Goal: Task Accomplishment & Management: Use online tool/utility

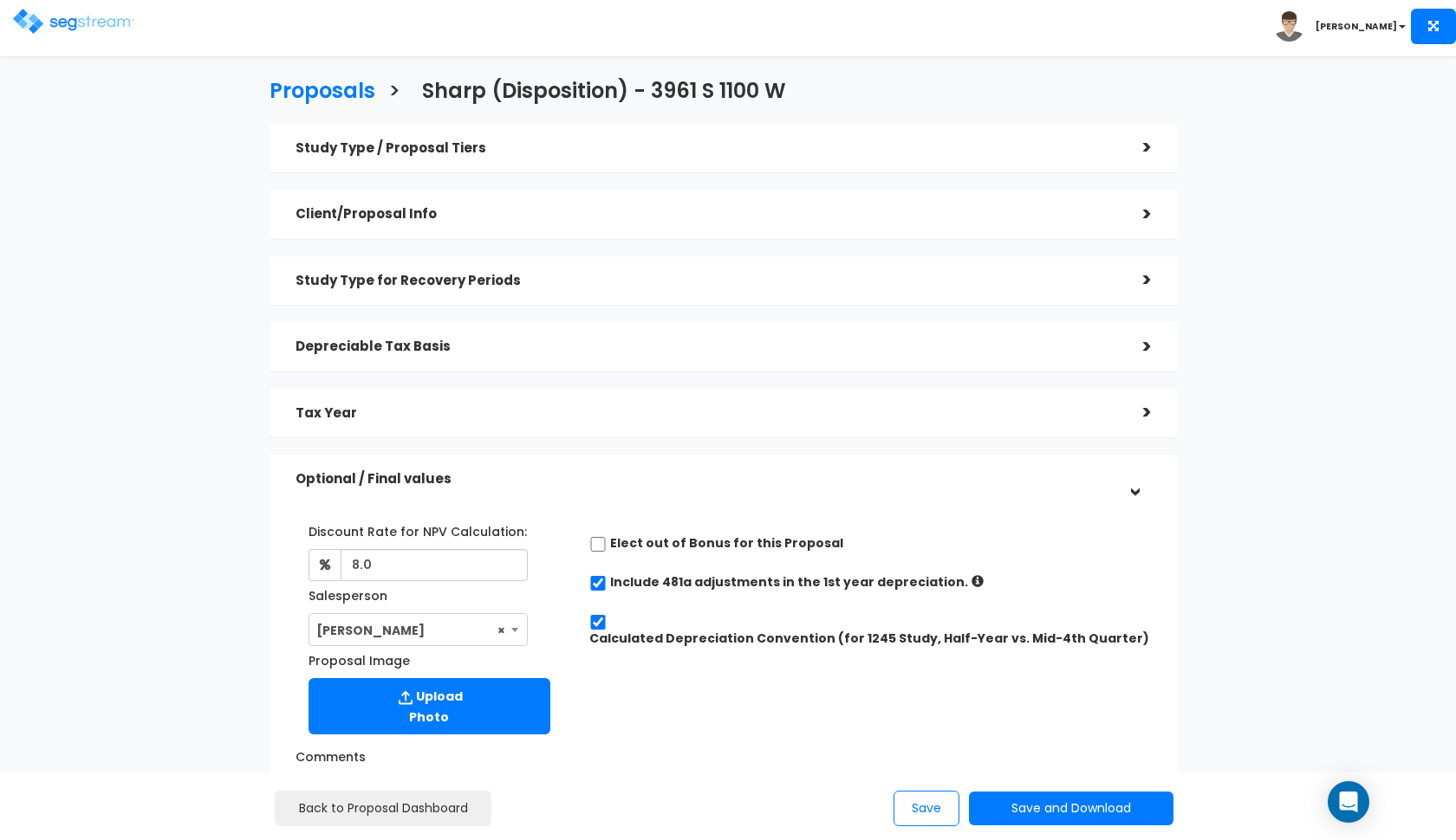
click at [79, 46] on div "Toggle navigation" at bounding box center [116, 15] width 206 height 82
click at [63, 29] on img at bounding box center [73, 21] width 121 height 25
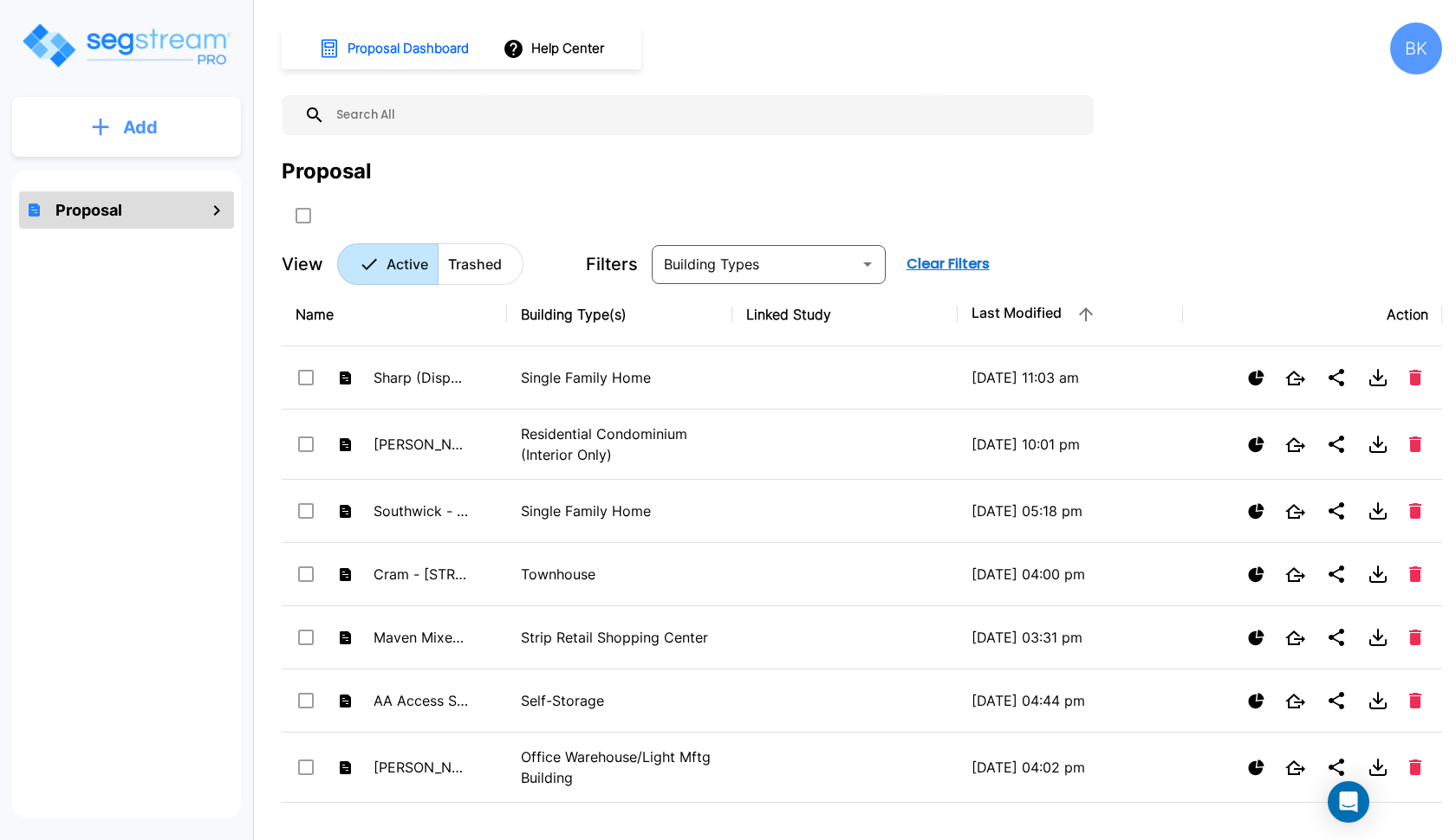
click at [119, 138] on button "Add" at bounding box center [126, 127] width 229 height 51
click at [106, 182] on p "Add Proposal" at bounding box center [138, 174] width 89 height 21
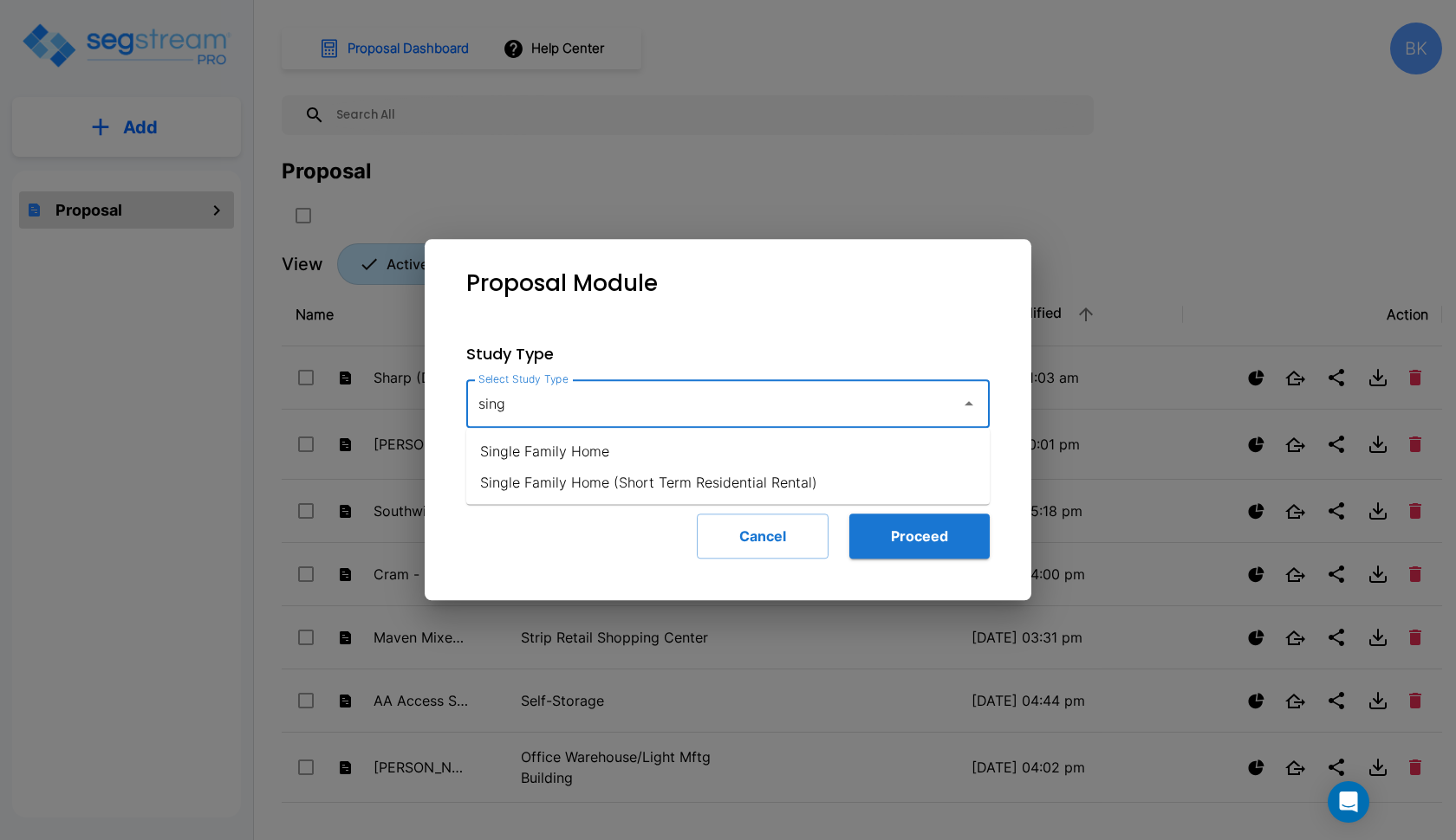
click at [601, 459] on li "Single Family Home" at bounding box center [728, 451] width 523 height 31
type input "Single Family Home"
click at [876, 527] on button "Proceed" at bounding box center [920, 536] width 141 height 45
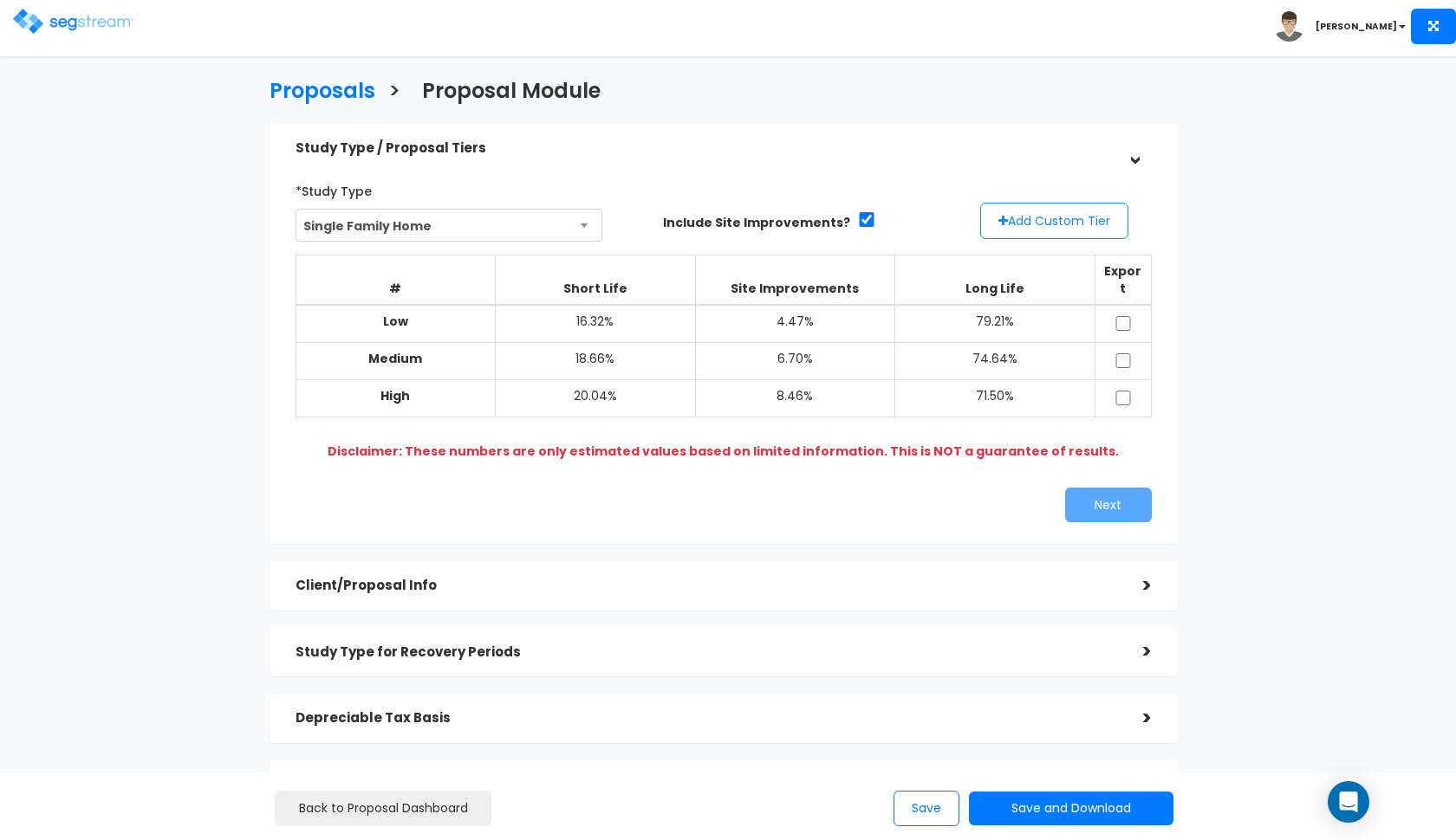
click at [1021, 212] on button "Add Custom Tier" at bounding box center [1055, 221] width 149 height 37
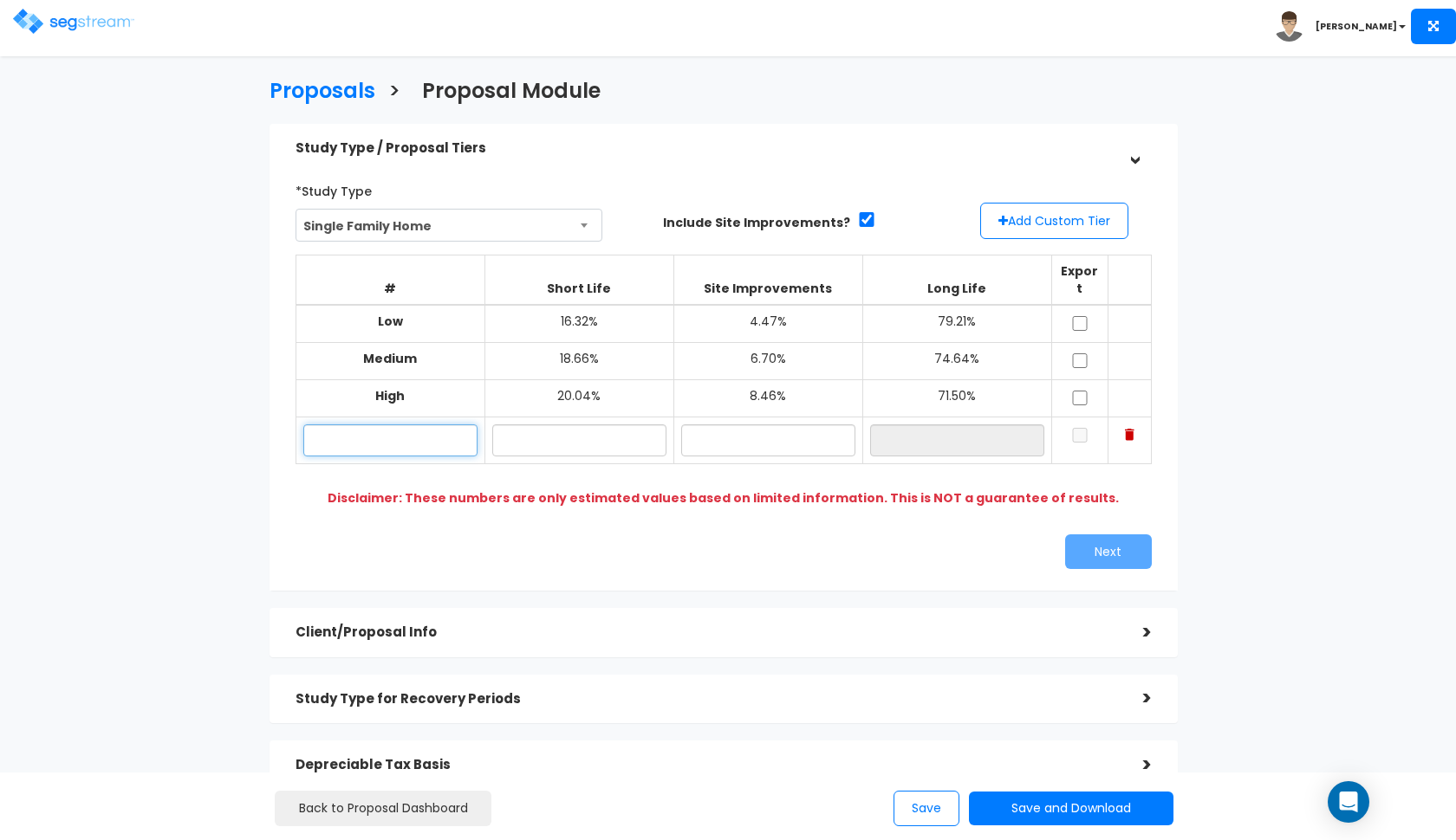
click at [333, 424] on input "text" at bounding box center [391, 440] width 174 height 32
type input "[STREET_ADDRESS]"
